Goal: Task Accomplishment & Management: Manage account settings

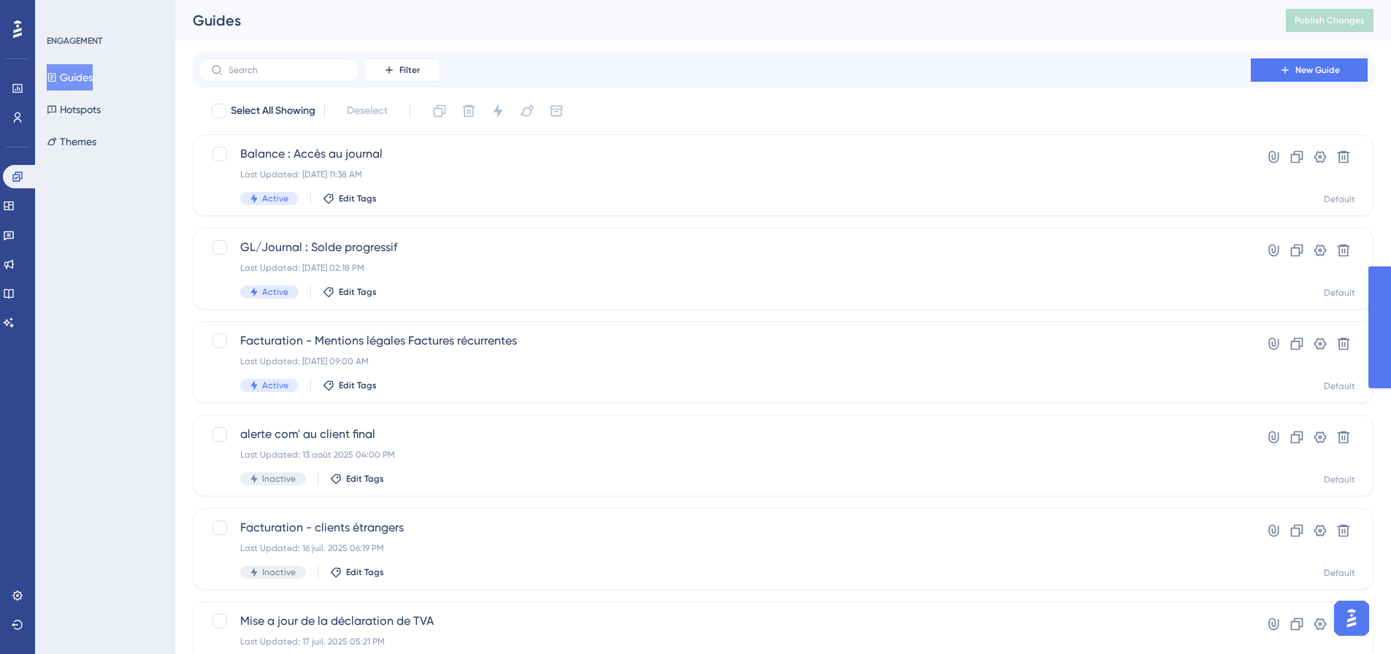
click at [346, 141] on div "Balance : Accès au journal Last Updated: 26 sept. 2025 11:38 AM Active Edit Tag…" at bounding box center [783, 175] width 1181 height 82
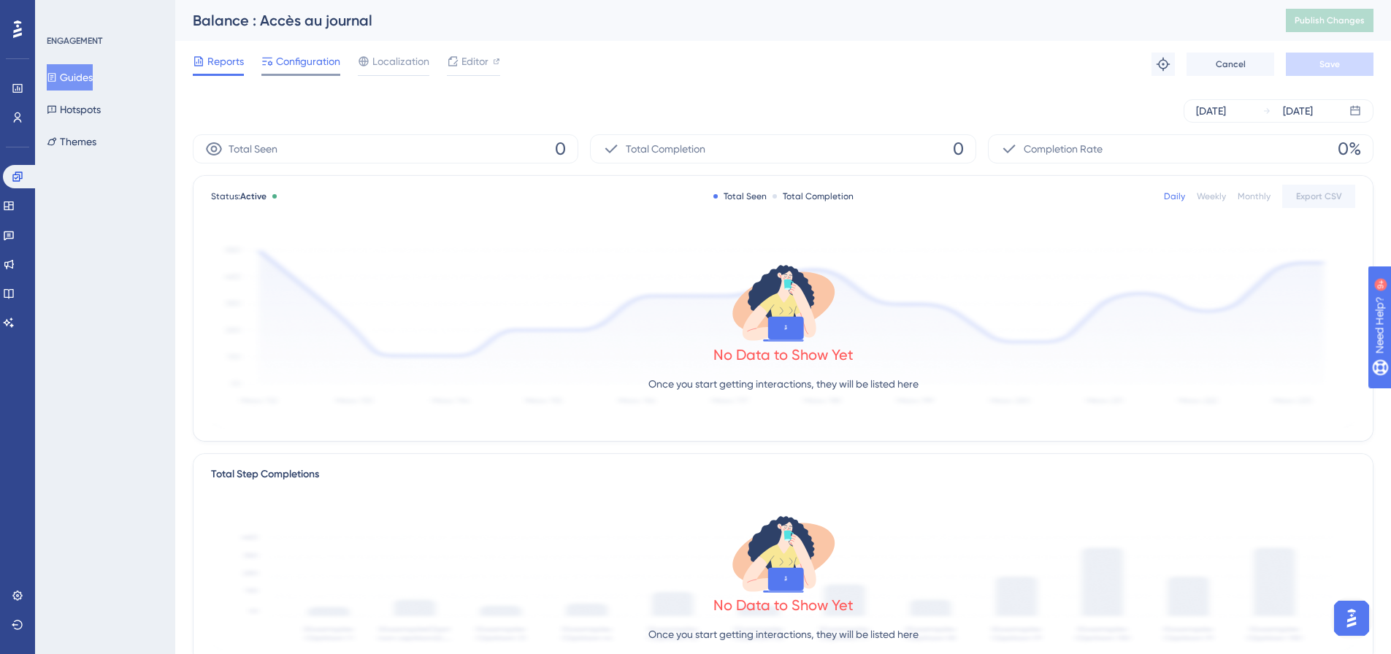
click at [309, 66] on span "Configuration" at bounding box center [308, 62] width 64 height 18
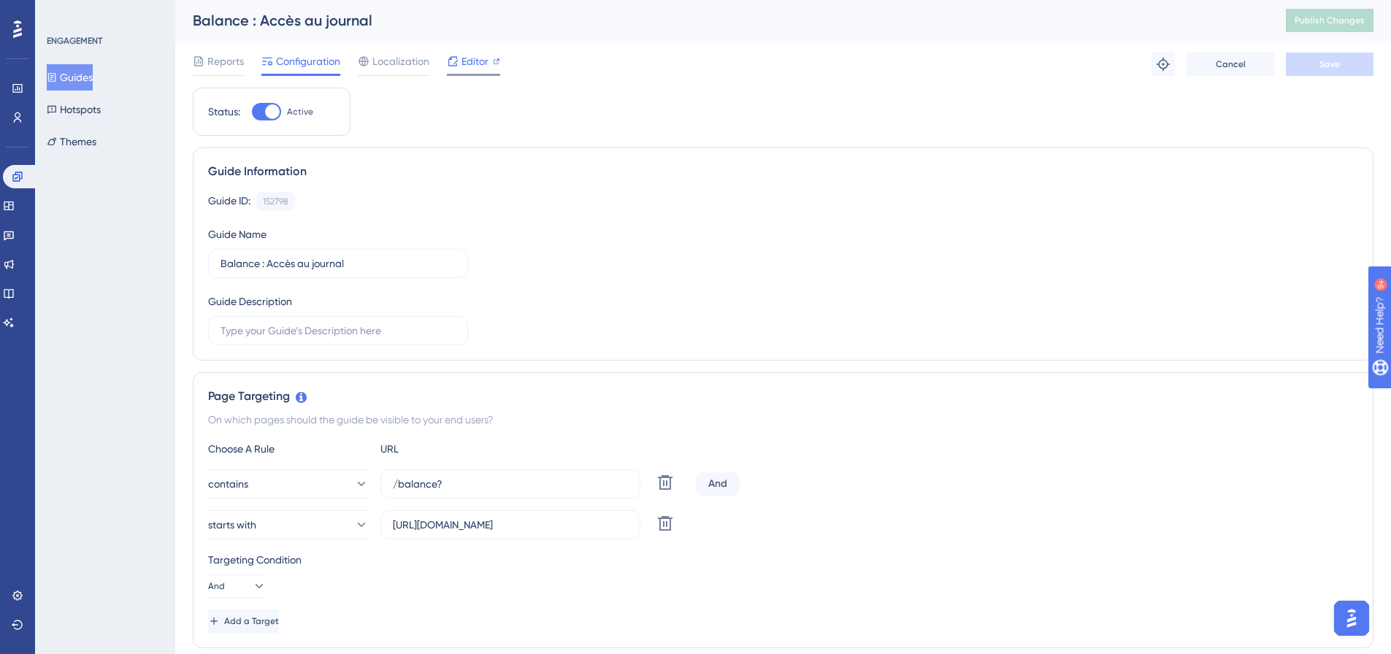
click at [460, 59] on div "Editor" at bounding box center [473, 62] width 53 height 18
click at [301, 173] on div "Guide Information" at bounding box center [783, 172] width 1150 height 18
click at [268, 112] on div at bounding box center [260, 111] width 15 height 15
click at [252, 112] on input "Inactive" at bounding box center [251, 112] width 1 height 1
checkbox input "true"
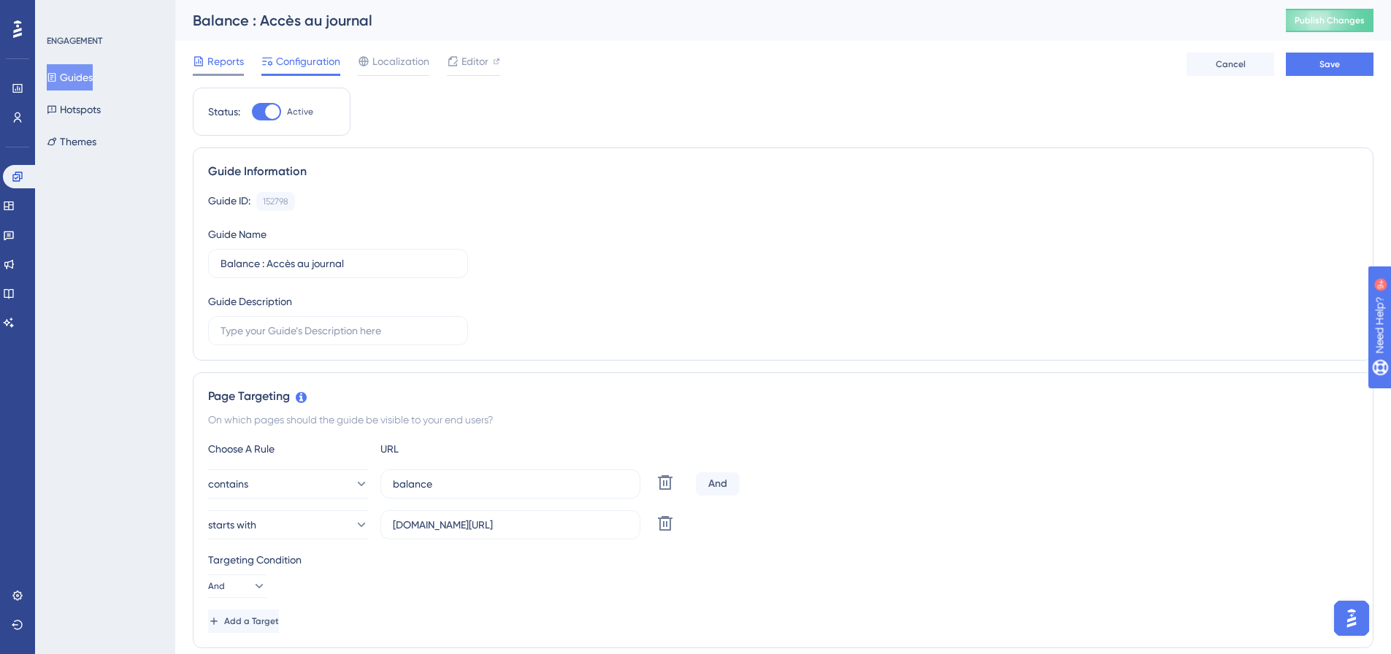
click at [224, 68] on span "Reports" at bounding box center [225, 62] width 37 height 18
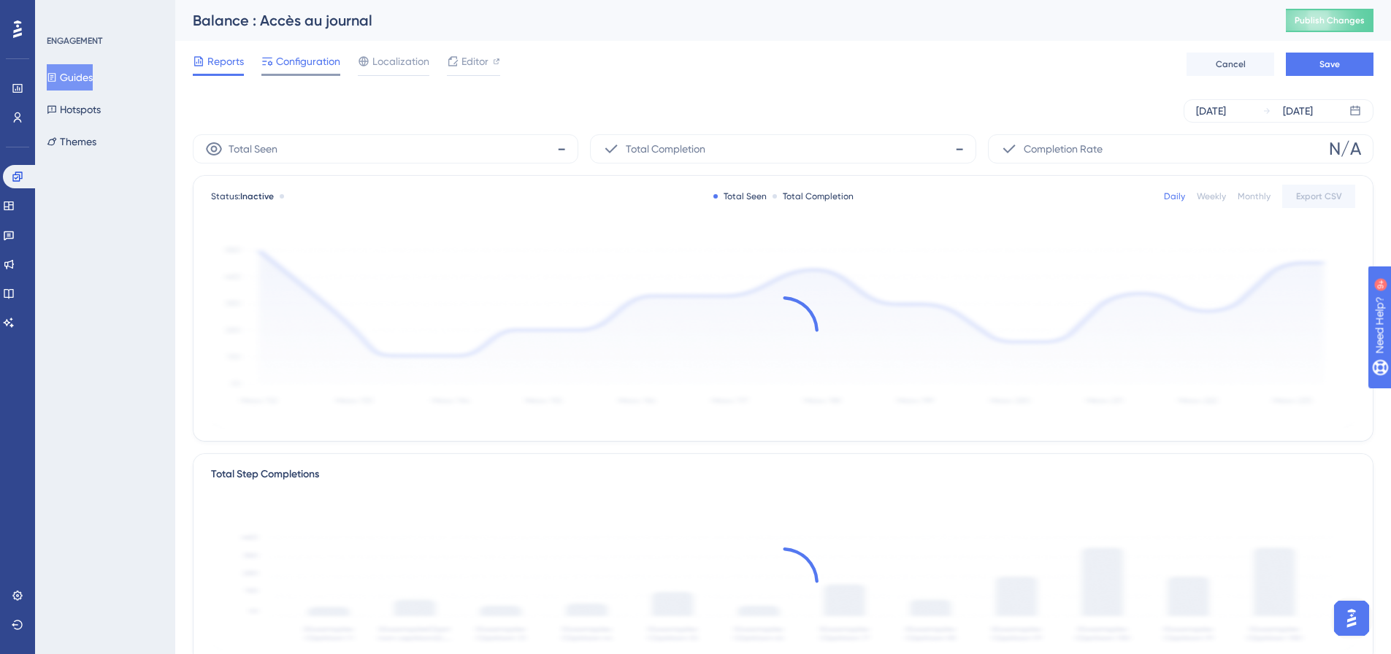
click at [280, 68] on span "Configuration" at bounding box center [308, 62] width 64 height 18
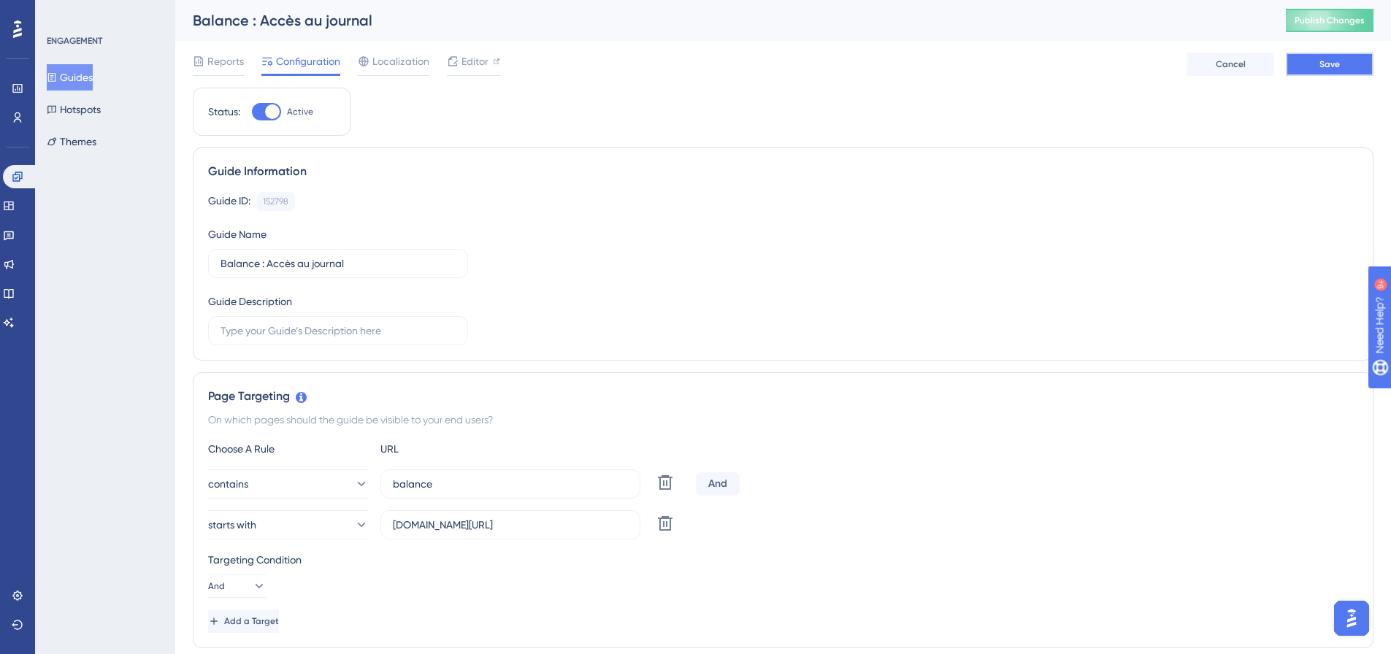
click at [1327, 66] on span "Save" at bounding box center [1330, 64] width 20 height 12
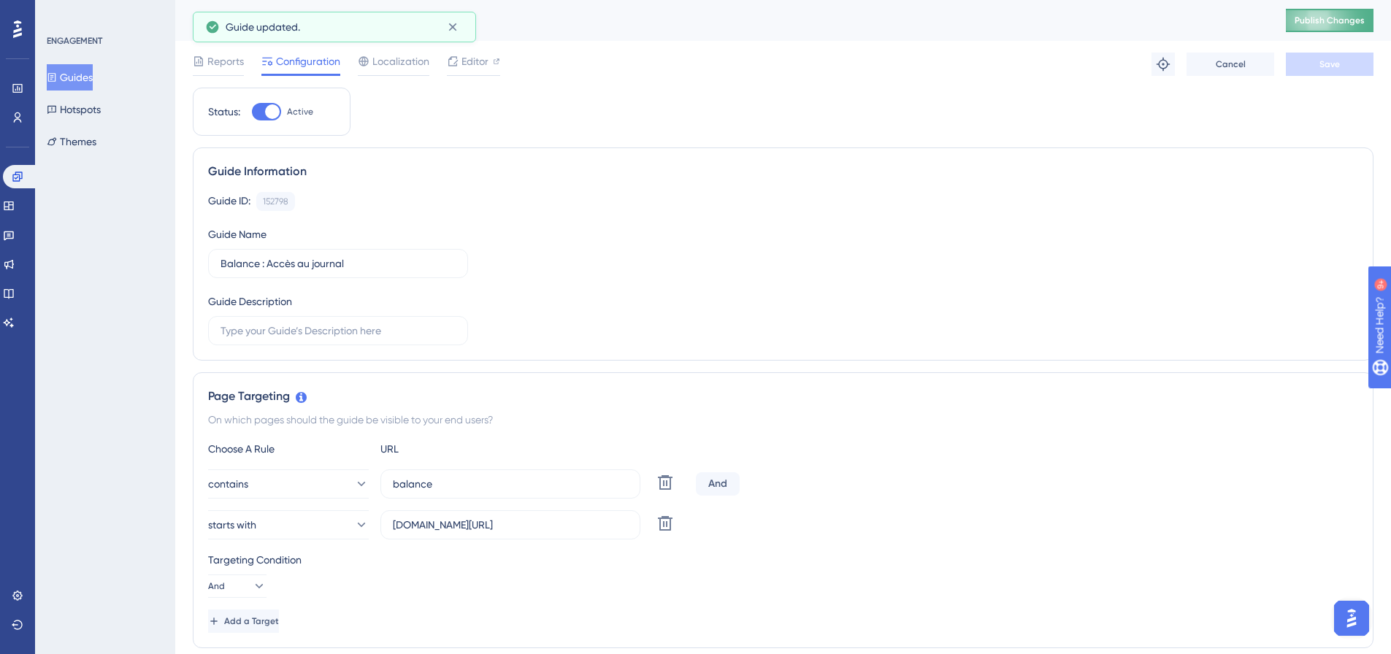
click at [1344, 22] on span "Publish Changes" at bounding box center [1330, 21] width 70 height 12
click at [406, 70] on div "Localization" at bounding box center [394, 64] width 72 height 23
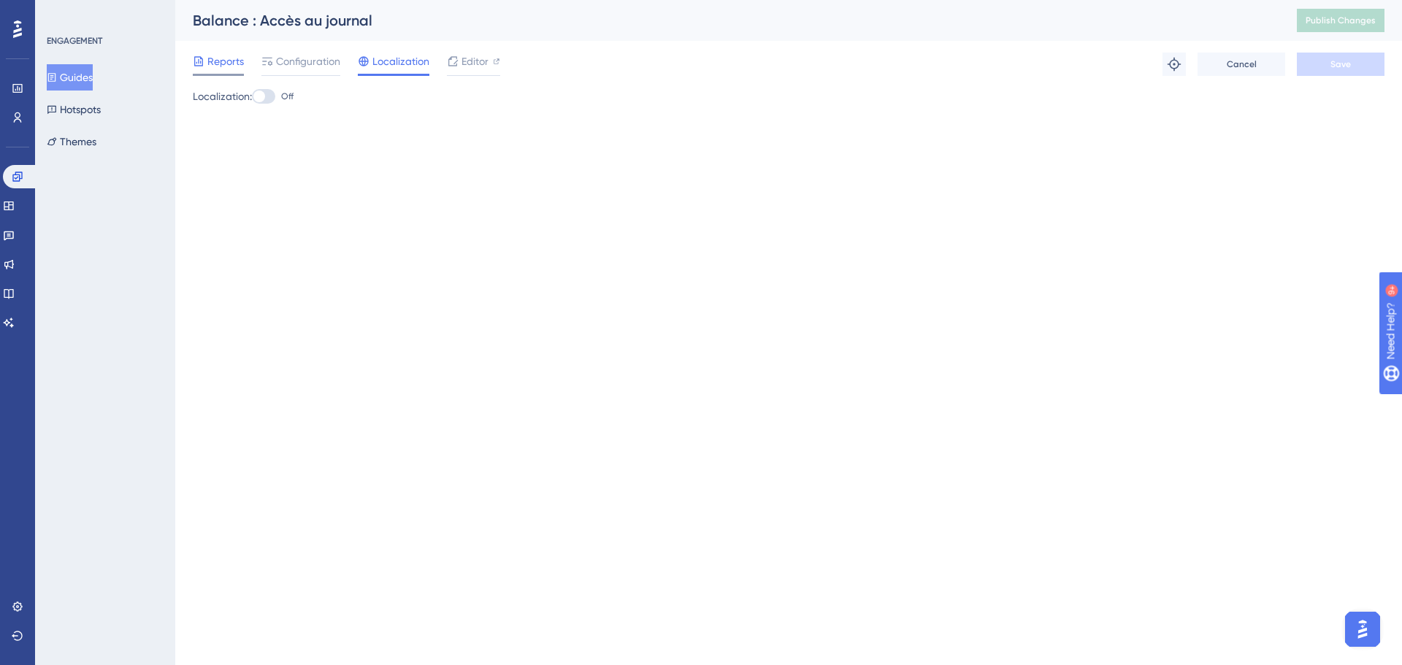
click at [229, 64] on span "Reports" at bounding box center [225, 62] width 37 height 18
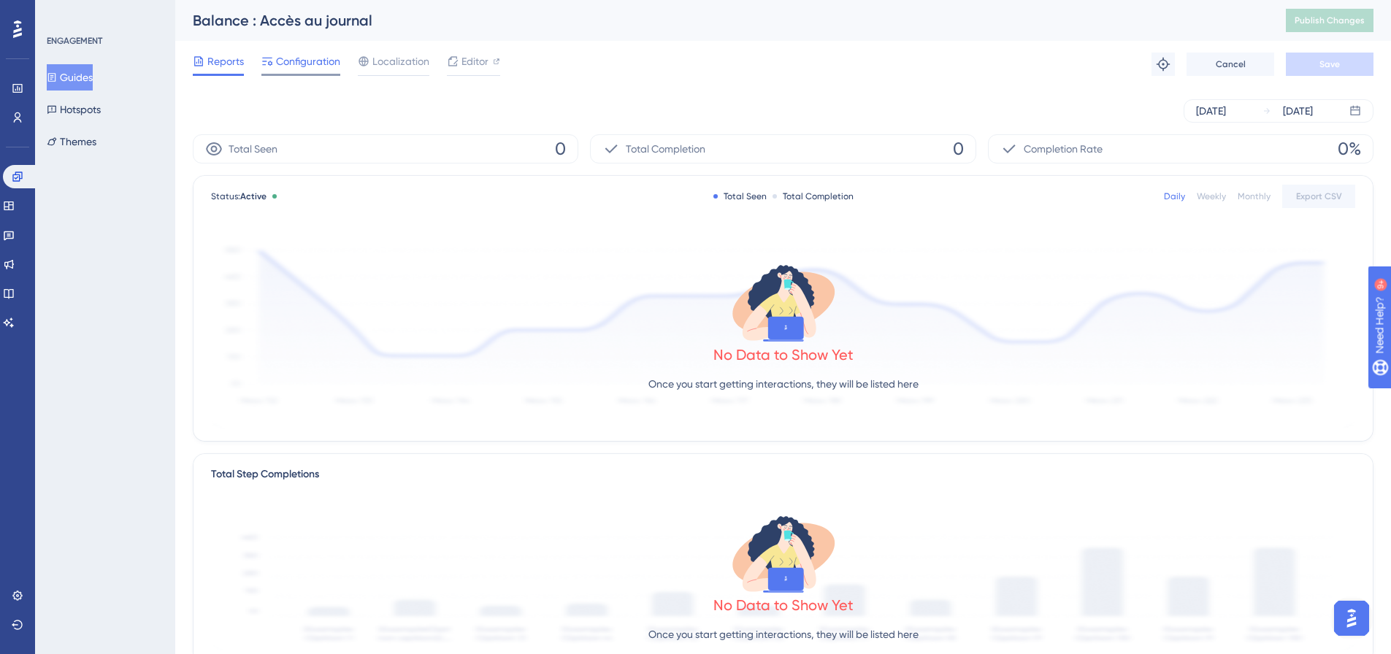
click at [316, 60] on span "Configuration" at bounding box center [308, 62] width 64 height 18
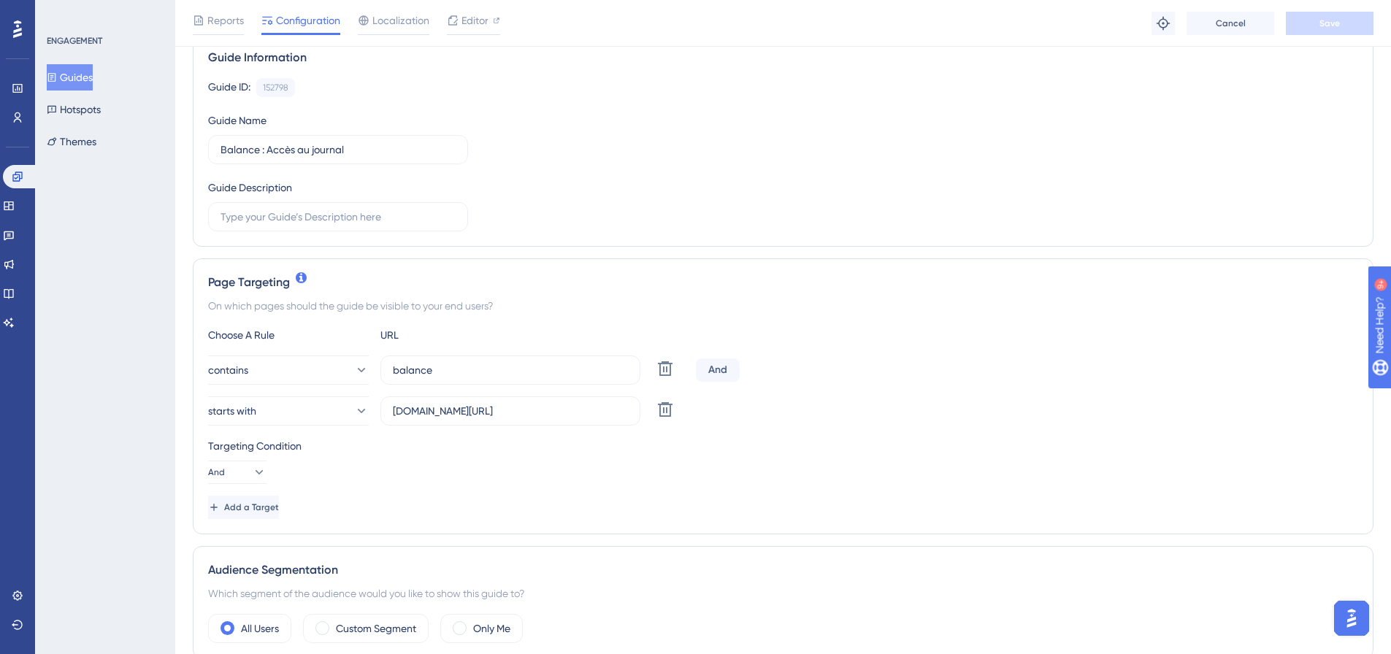
scroll to position [219, 0]
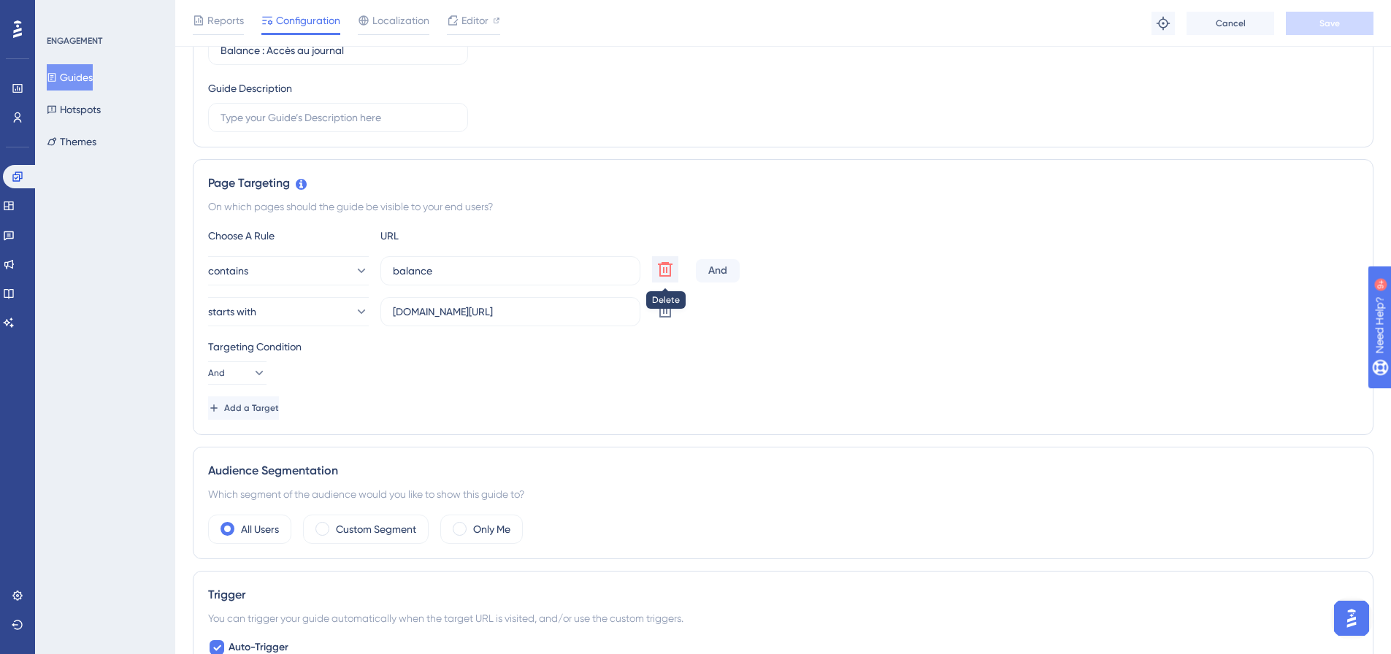
click at [670, 272] on icon at bounding box center [665, 269] width 15 height 15
type input "home.inqom.com/"
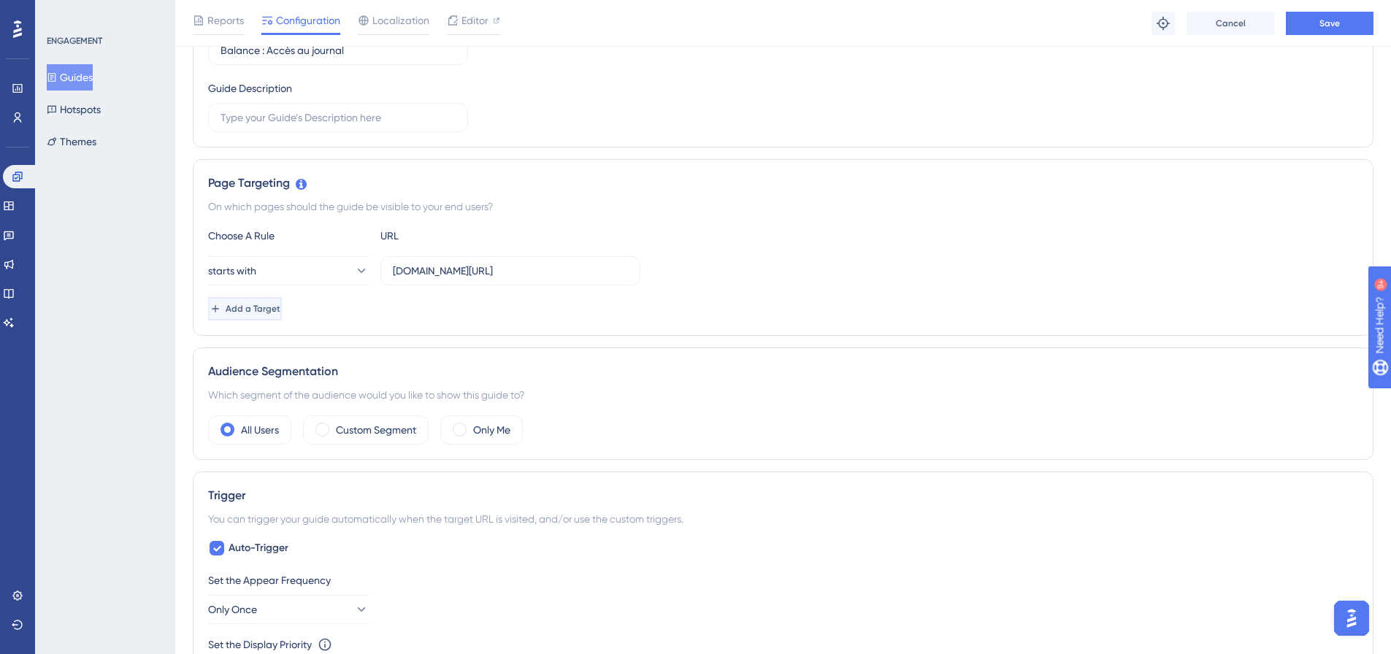
click at [280, 311] on span "Add a Target" at bounding box center [253, 309] width 55 height 12
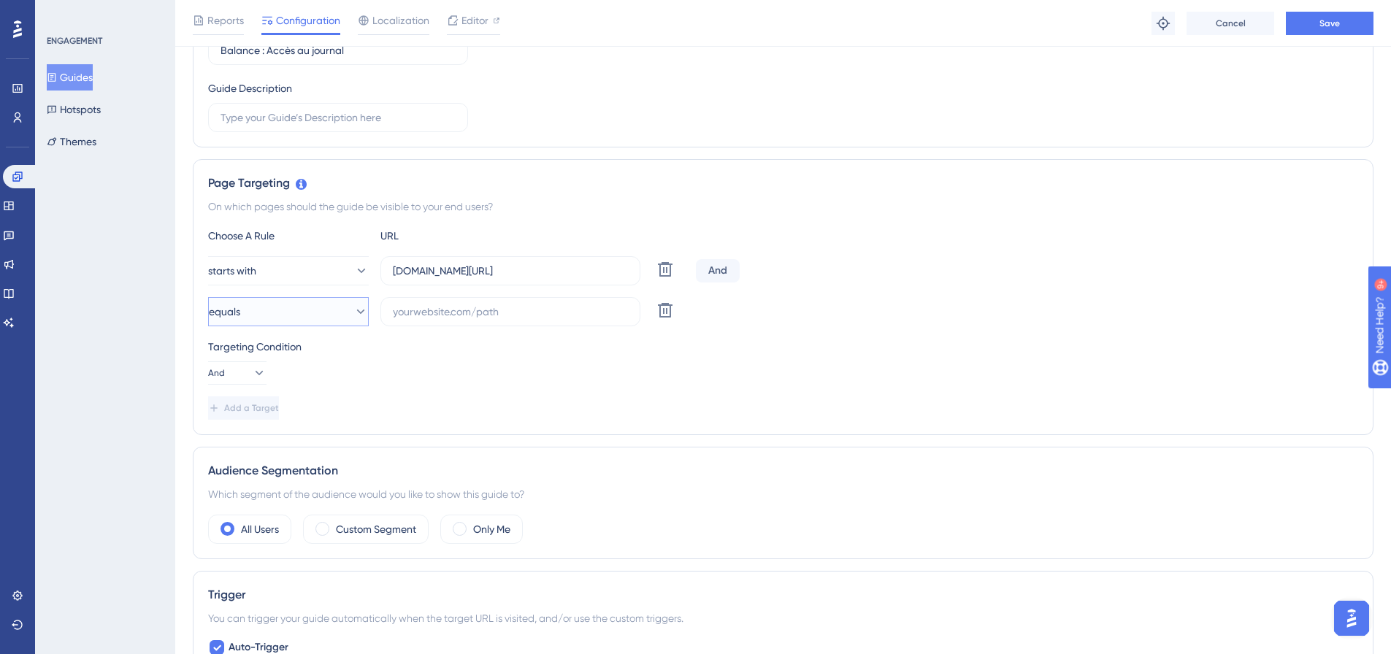
click at [353, 318] on icon at bounding box center [360, 312] width 15 height 15
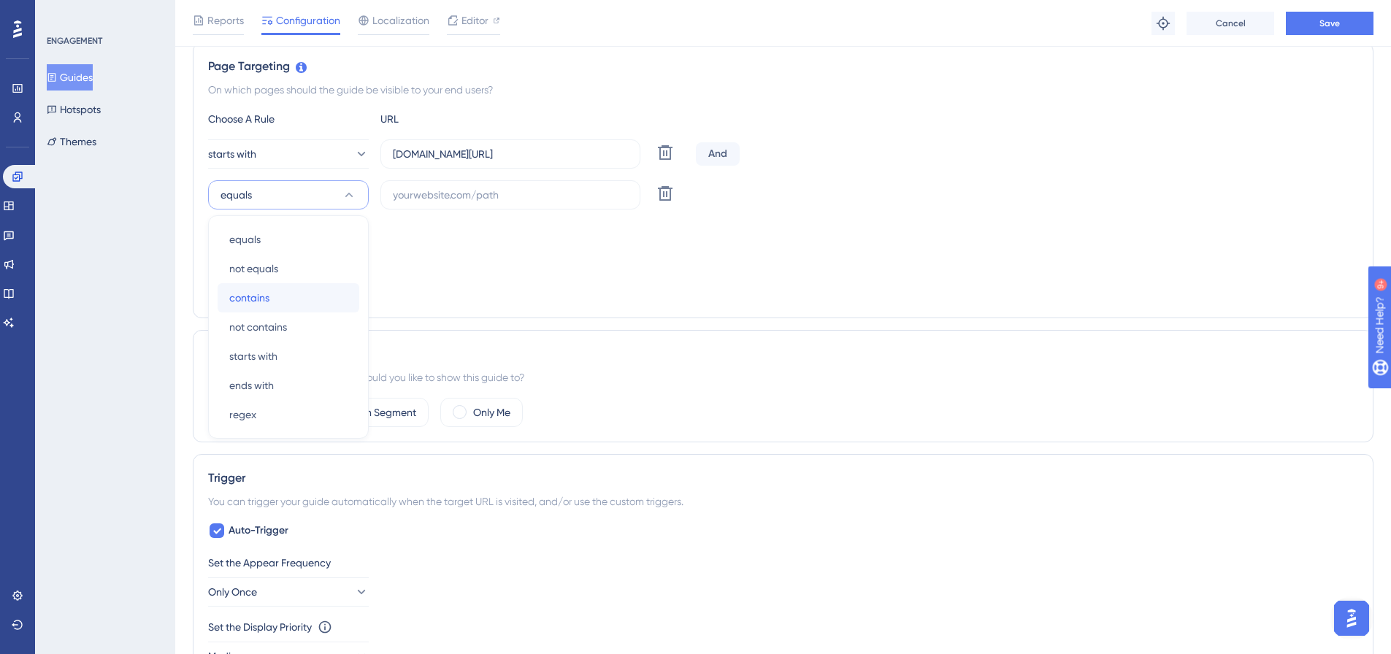
click at [294, 296] on div "contains contains" at bounding box center [288, 297] width 118 height 29
click at [477, 191] on input "text" at bounding box center [510, 195] width 235 height 16
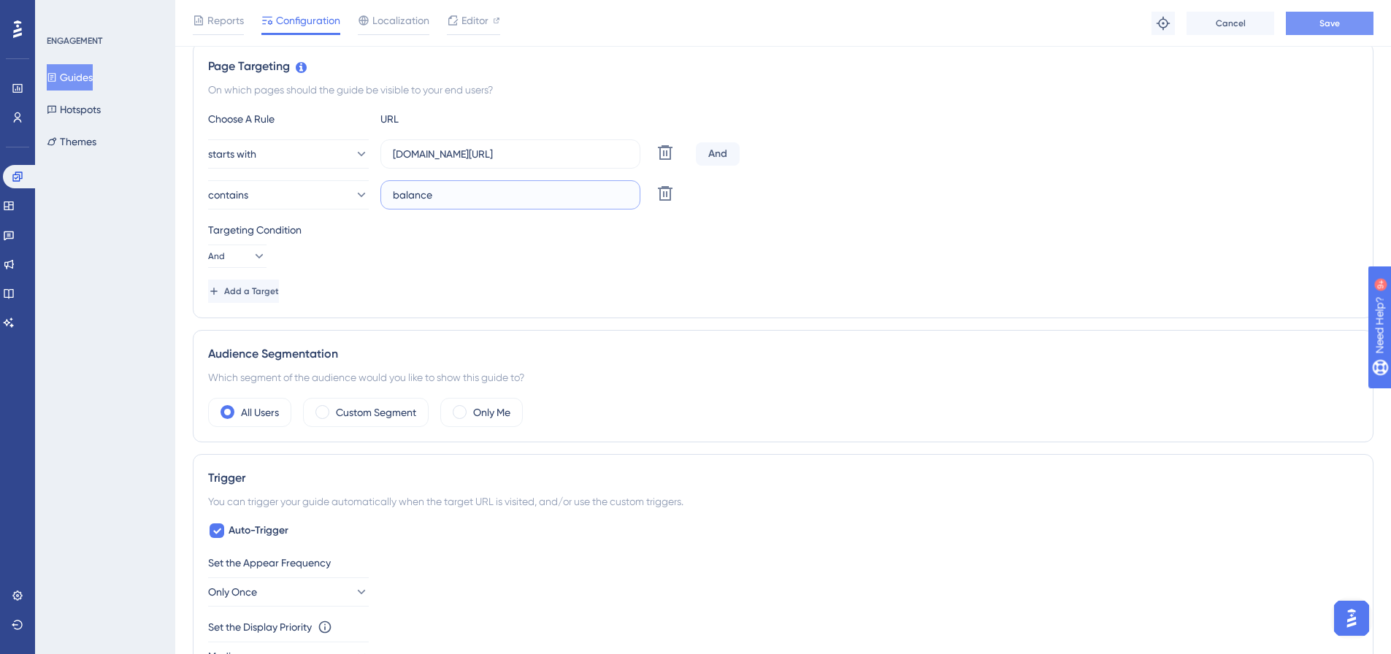
type input "balance"
click at [1309, 25] on button "Save" at bounding box center [1330, 23] width 88 height 23
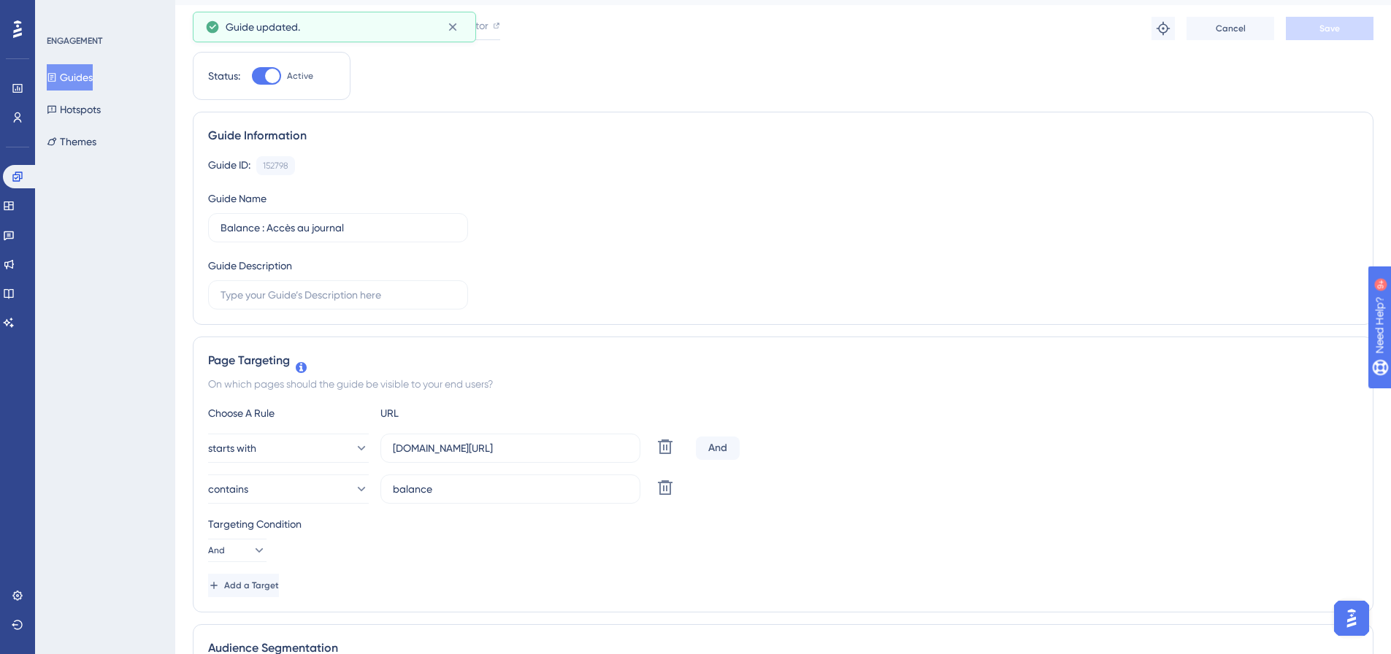
scroll to position [0, 0]
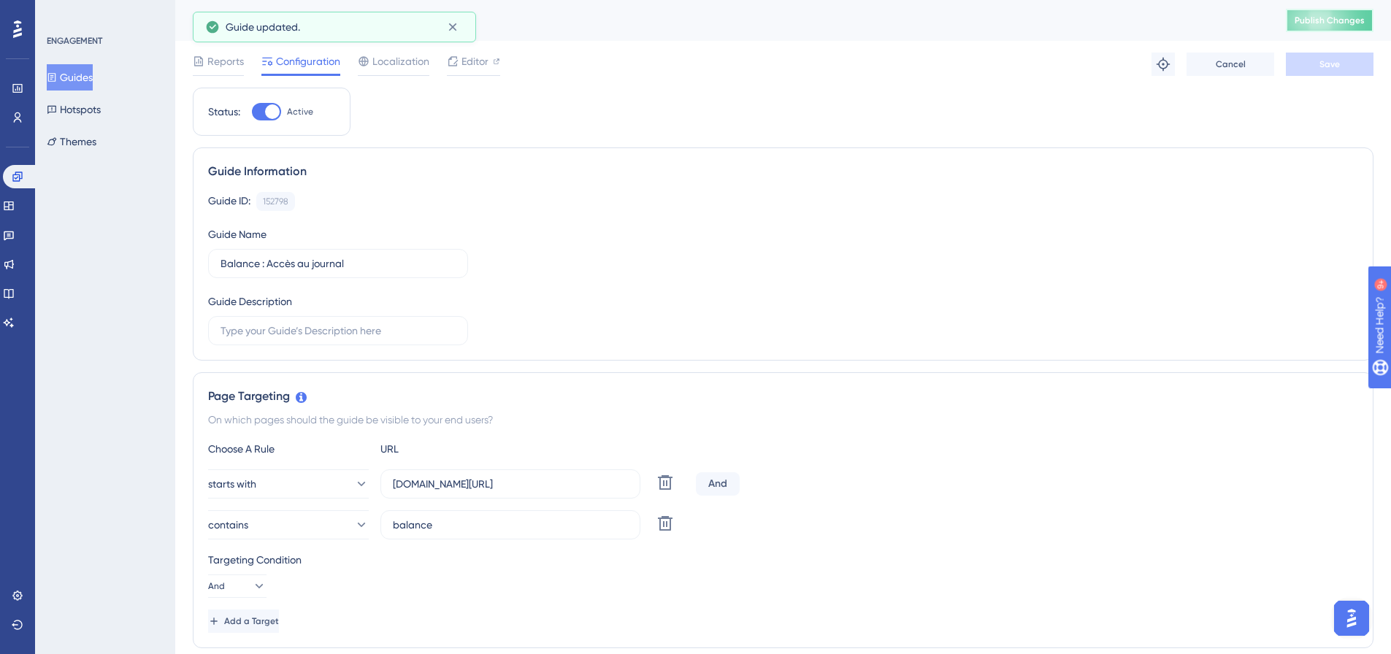
click at [1356, 24] on span "Publish Changes" at bounding box center [1330, 21] width 70 height 12
click at [473, 63] on span "Editor" at bounding box center [475, 62] width 27 height 18
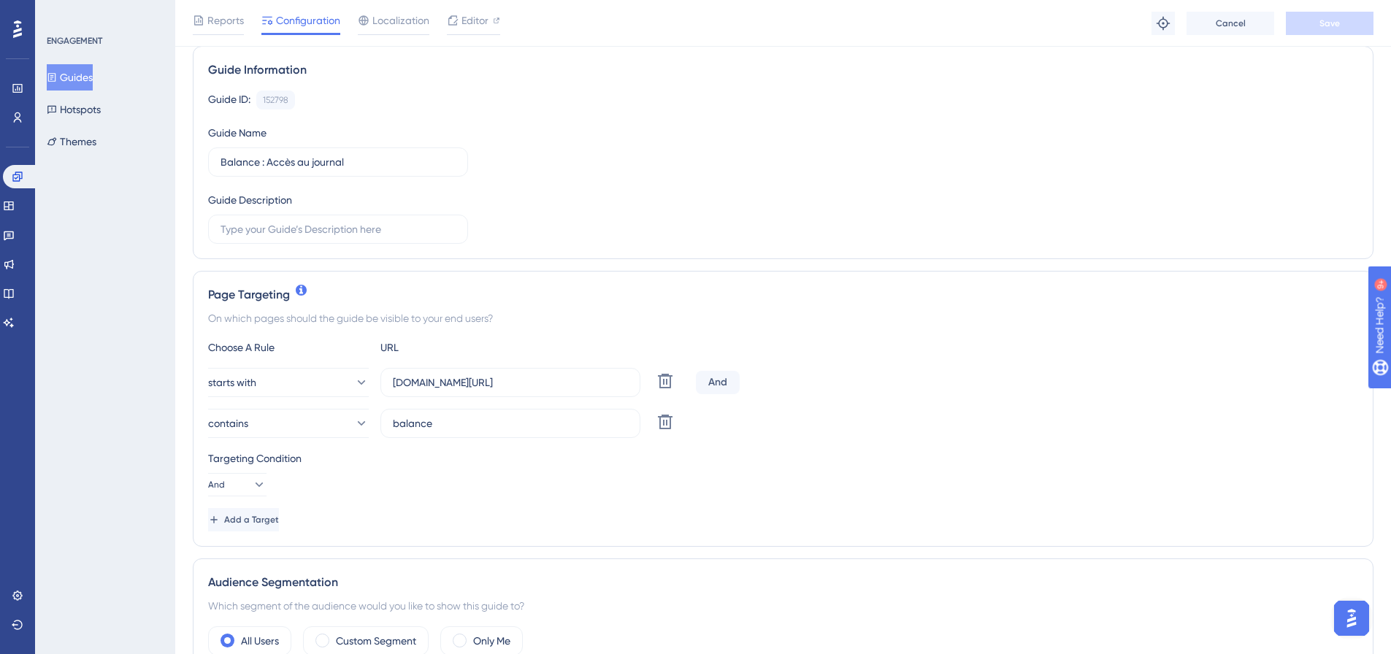
scroll to position [219, 0]
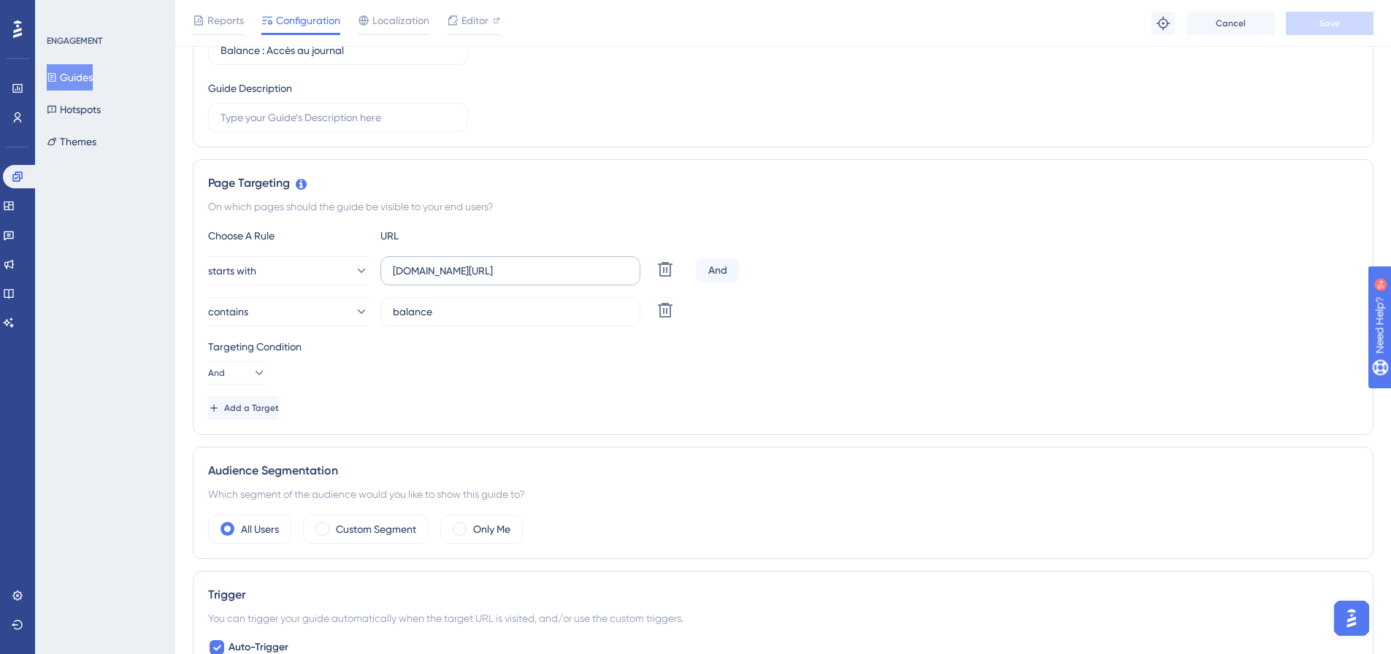
click at [389, 269] on label "home.inqom.com/" at bounding box center [510, 270] width 260 height 29
click at [393, 269] on input "home.inqom.com/" at bounding box center [510, 271] width 235 height 16
click at [394, 274] on input "home.inqom.com/" at bounding box center [510, 271] width 235 height 16
type input "https://home.inqom.com/"
click at [783, 362] on div "Targeting Condition And" at bounding box center [783, 361] width 1150 height 47
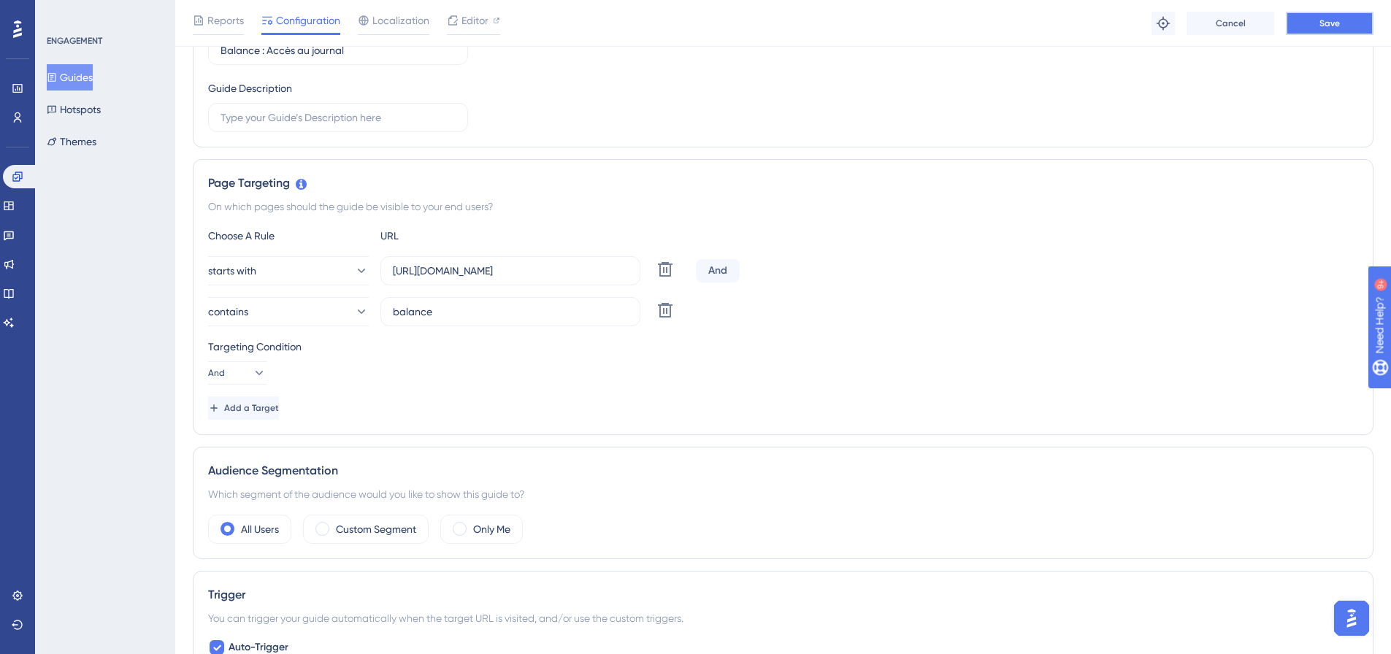
click at [1315, 23] on button "Save" at bounding box center [1330, 23] width 88 height 23
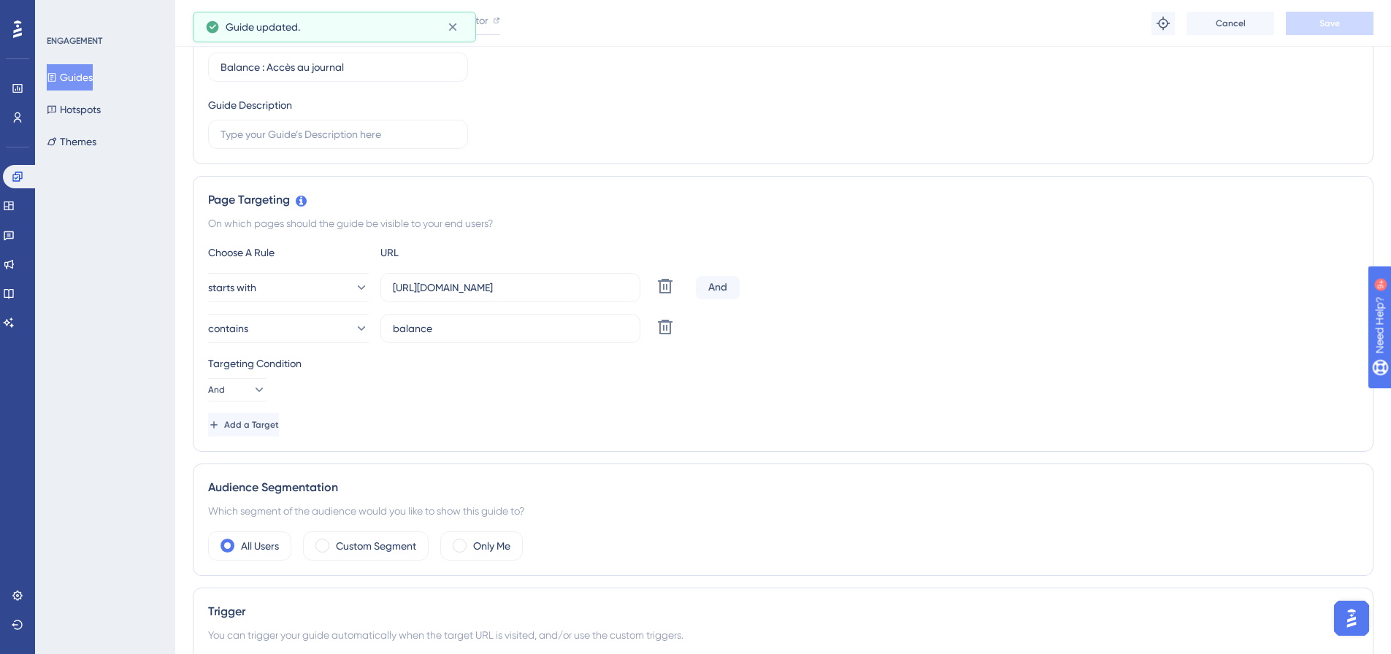
scroll to position [0, 0]
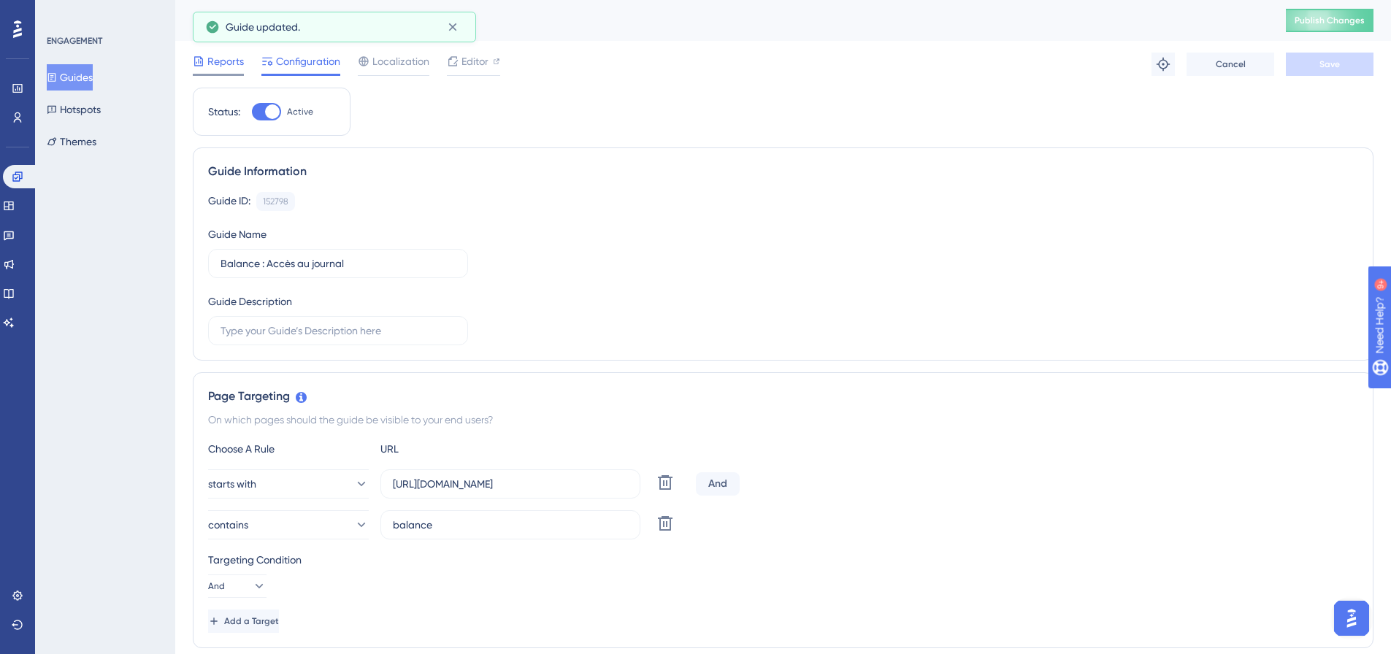
click at [231, 74] on div at bounding box center [218, 75] width 51 height 2
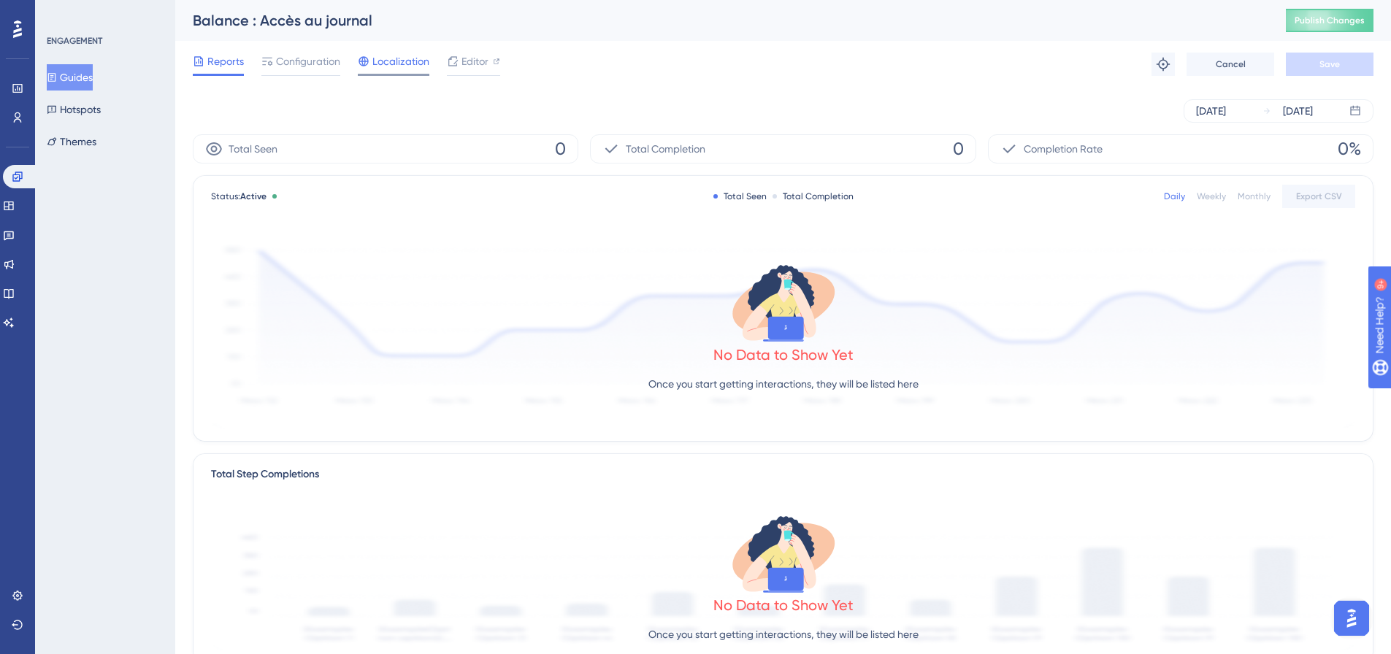
click at [407, 59] on span "Localization" at bounding box center [400, 62] width 57 height 18
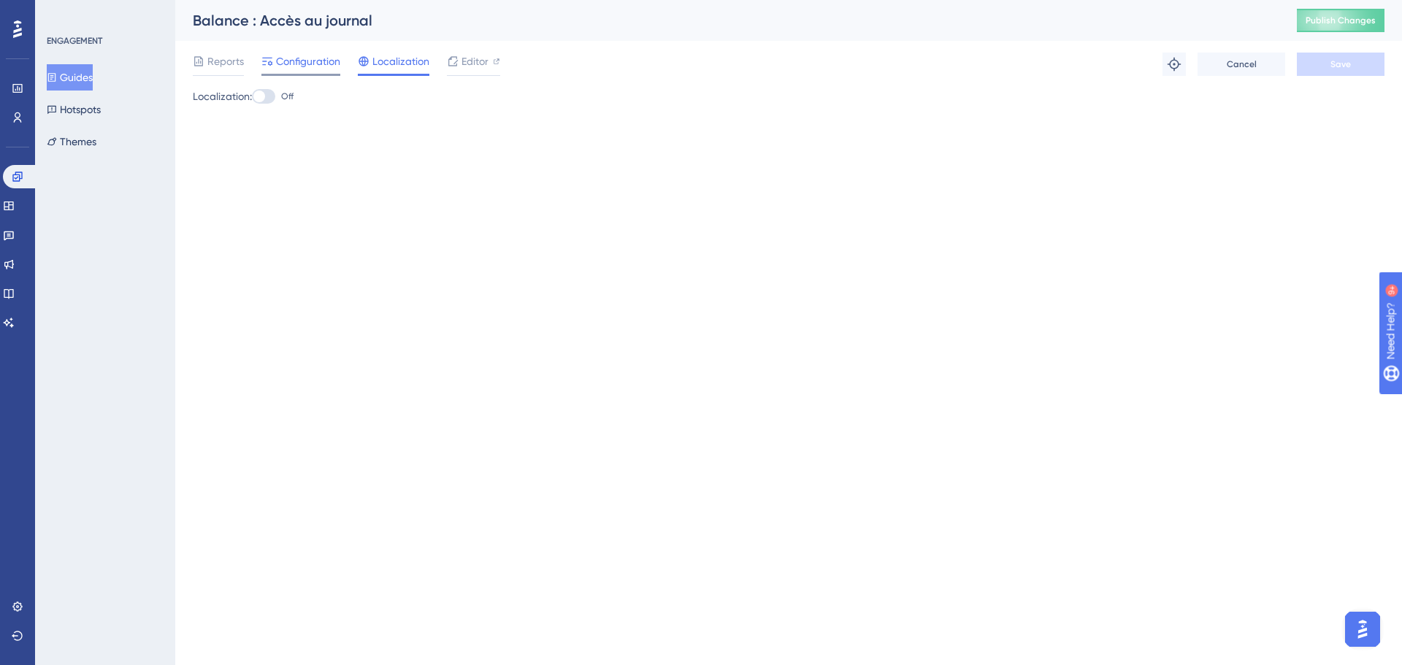
click at [274, 68] on div "Configuration" at bounding box center [300, 62] width 79 height 18
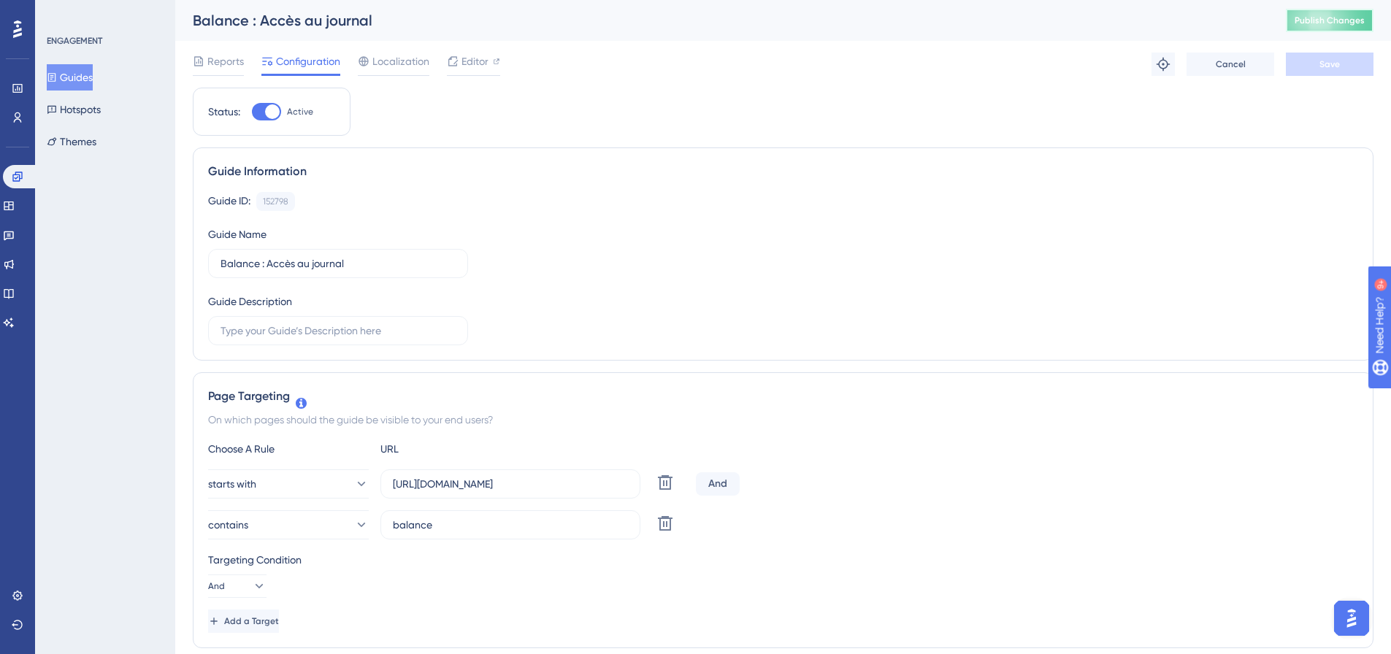
click at [1347, 21] on span "Publish Changes" at bounding box center [1330, 21] width 70 height 12
click at [85, 77] on button "Guides" at bounding box center [70, 77] width 46 height 26
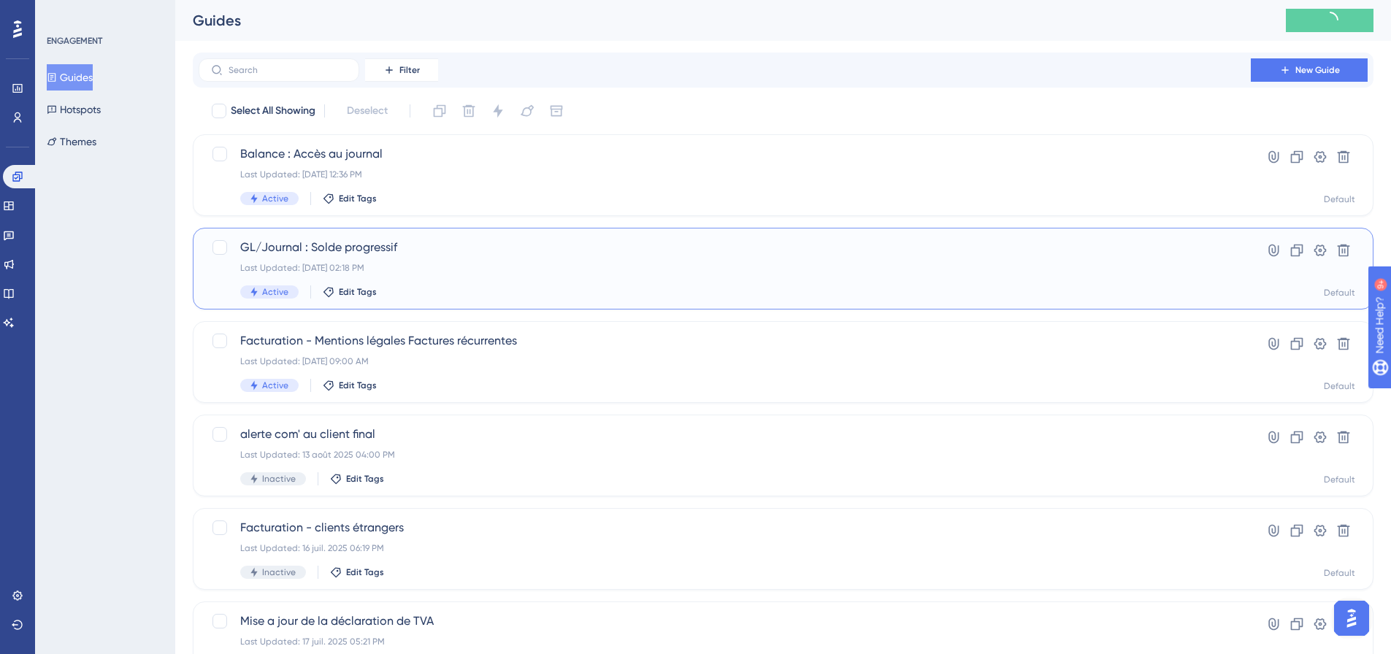
click at [314, 247] on span "GL/Journal : Solde progressif" at bounding box center [724, 248] width 969 height 18
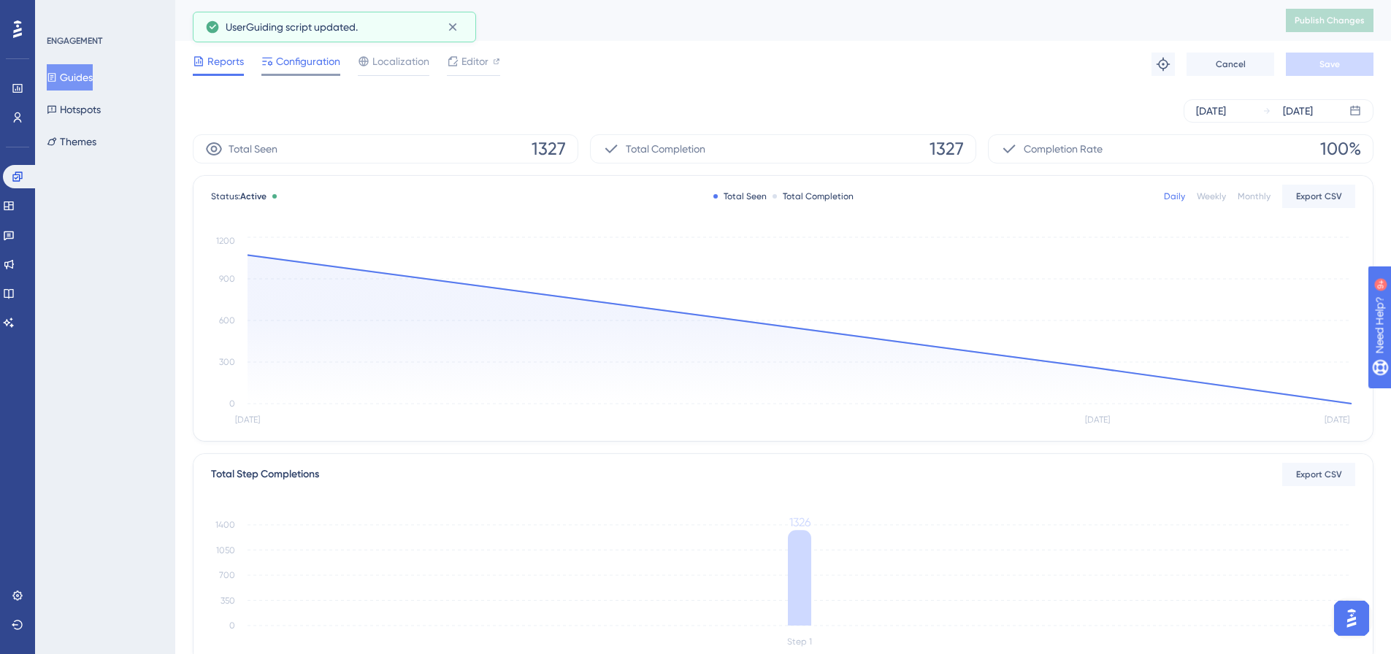
click at [305, 63] on span "Configuration" at bounding box center [308, 62] width 64 height 18
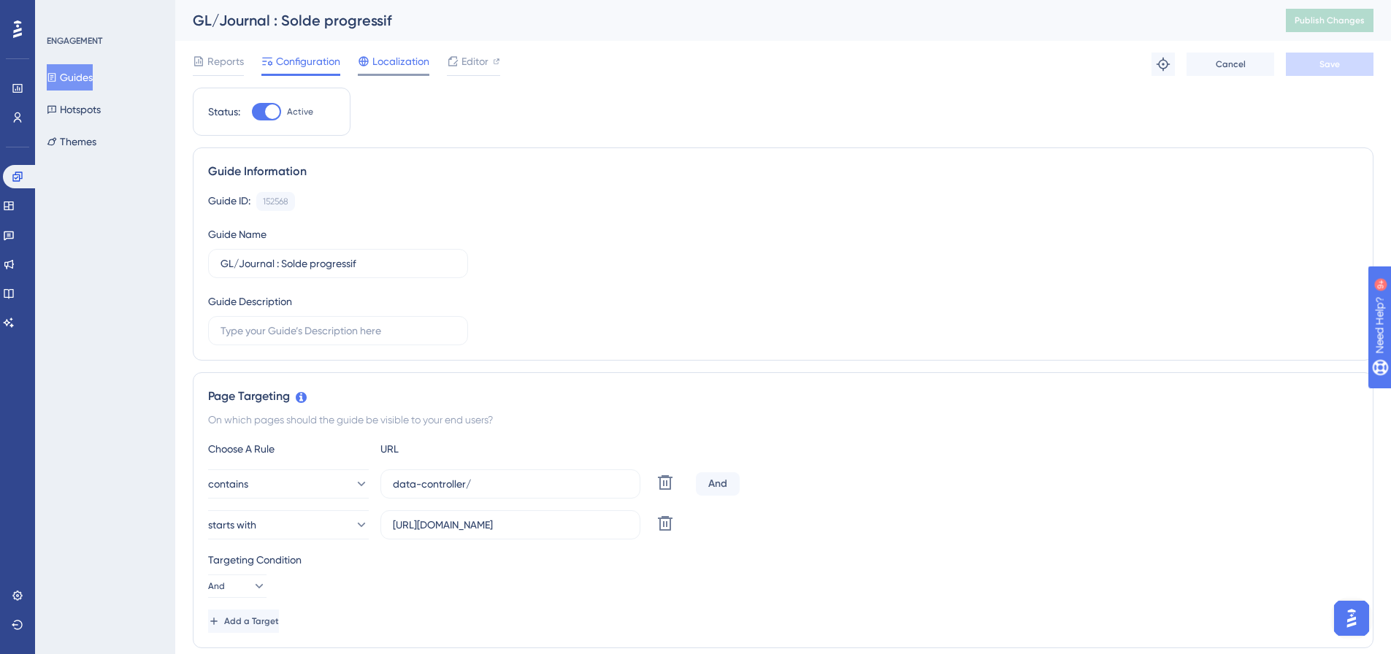
click at [399, 69] on span "Localization" at bounding box center [400, 62] width 57 height 18
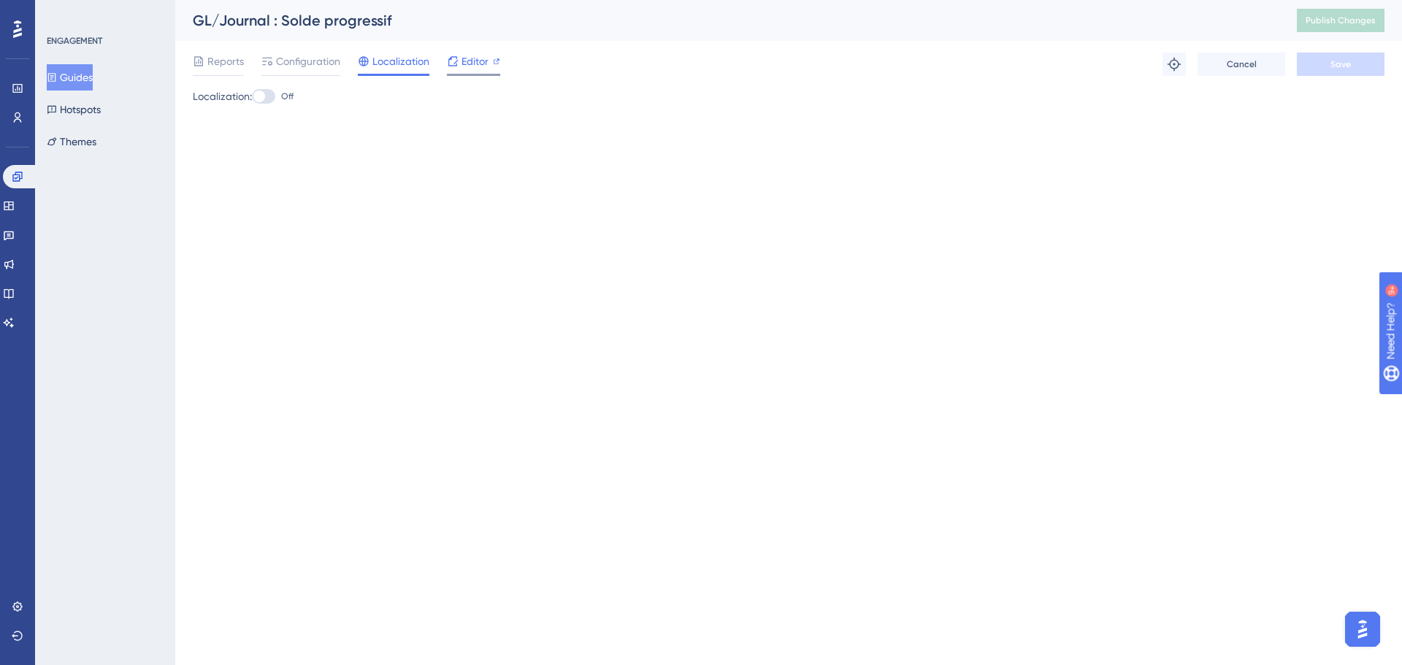
click at [465, 65] on span "Editor" at bounding box center [475, 62] width 27 height 18
click at [305, 61] on span "Configuration" at bounding box center [308, 62] width 64 height 18
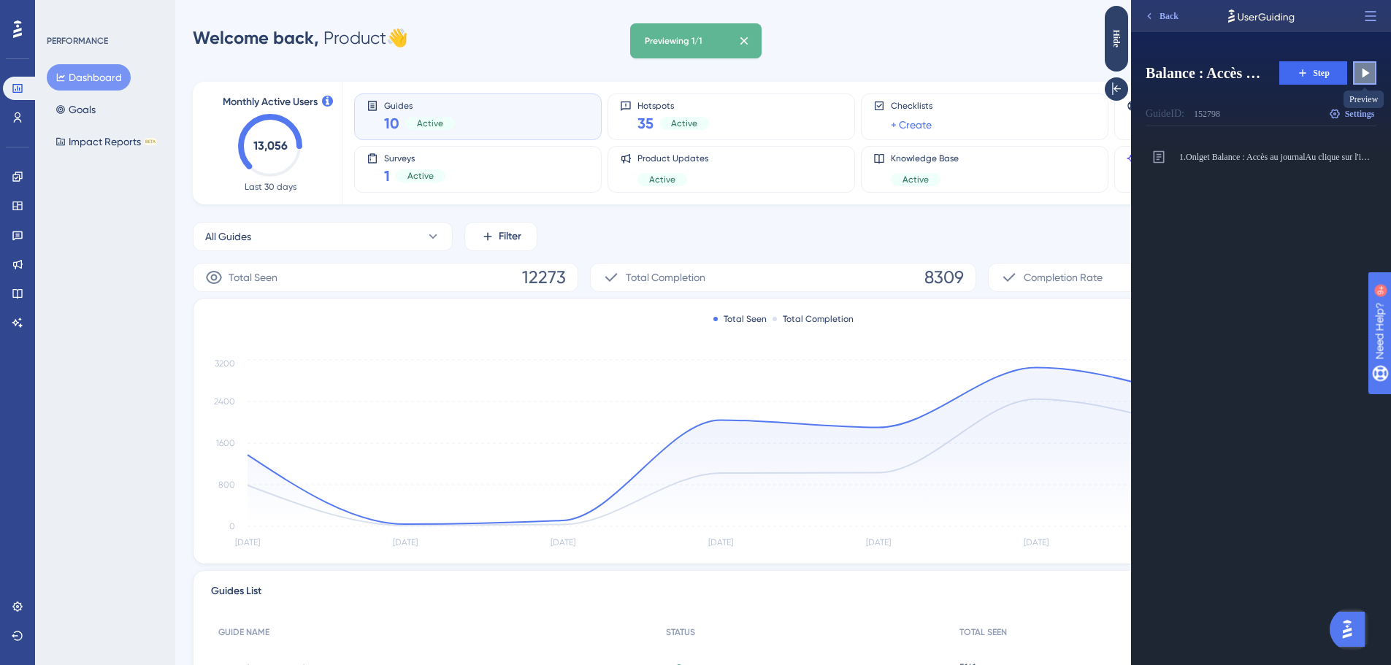
drag, startPoint x: 1374, startPoint y: 71, endPoint x: 2400, endPoint y: 61, distance: 1026.8
click at [1374, 71] on button at bounding box center [1364, 72] width 23 height 23
